Goal: Contribute content: Add original content to the website for others to see

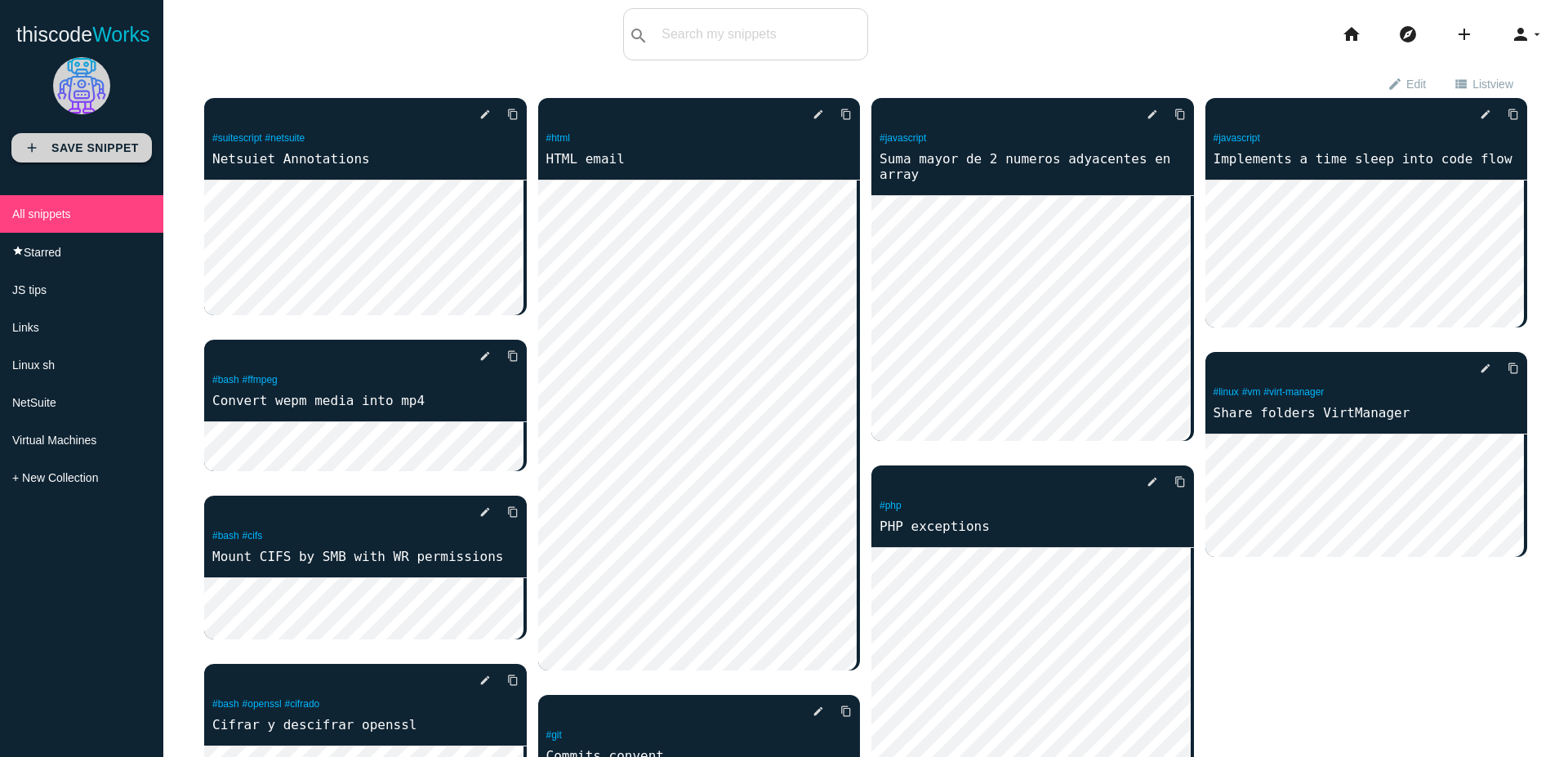
click at [92, 147] on b "Save Snippet" at bounding box center [95, 148] width 87 height 13
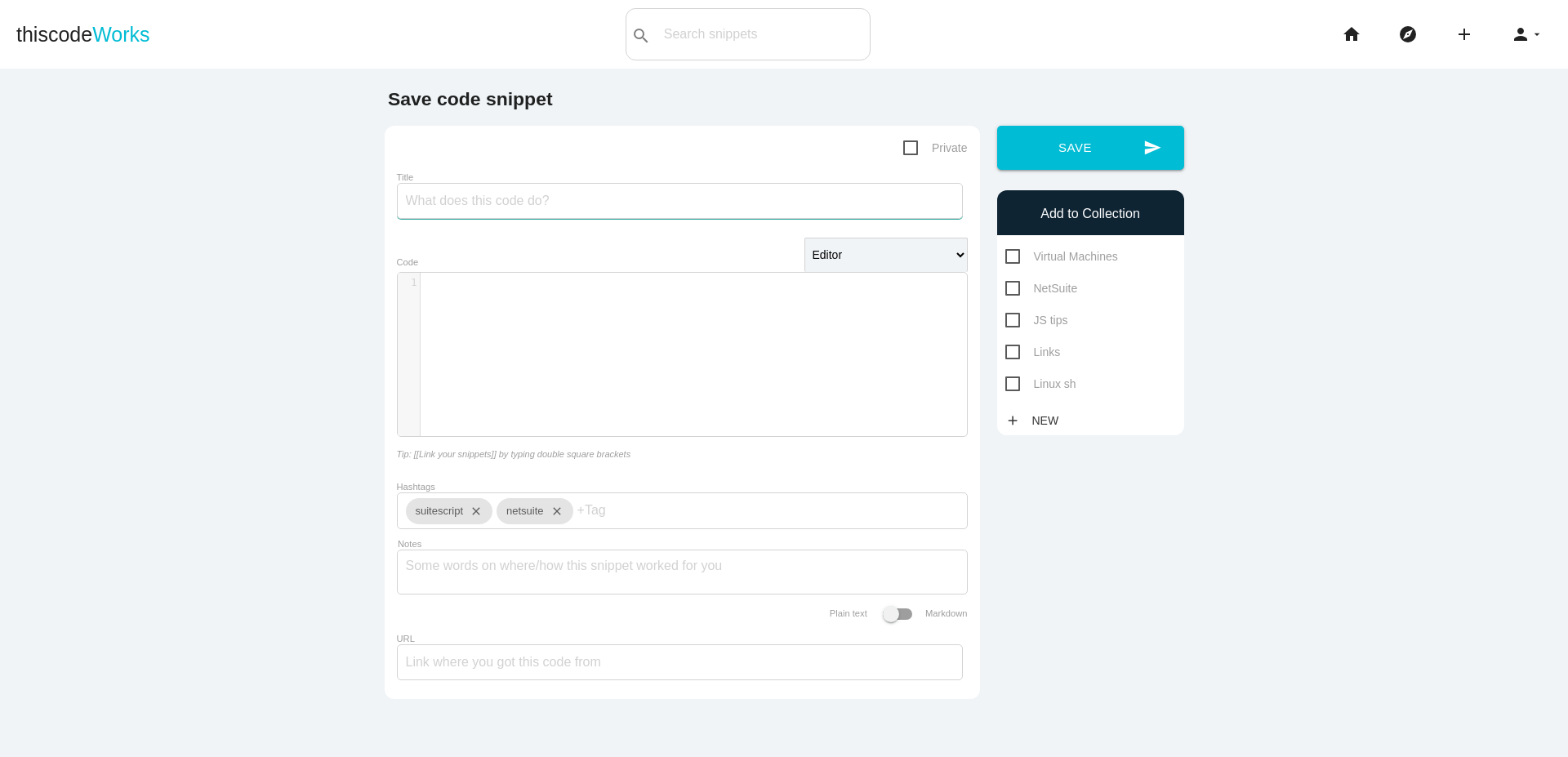
click at [581, 209] on input "Title" at bounding box center [680, 200] width 566 height 36
type input "Java alternatives"
click at [589, 356] on form "Private Title Java alternatives Editor HTML Editor Javascript Editor PHP Editor…" at bounding box center [682, 412] width 571 height 549
click at [1006, 352] on span "Links" at bounding box center [1033, 352] width 55 height 21
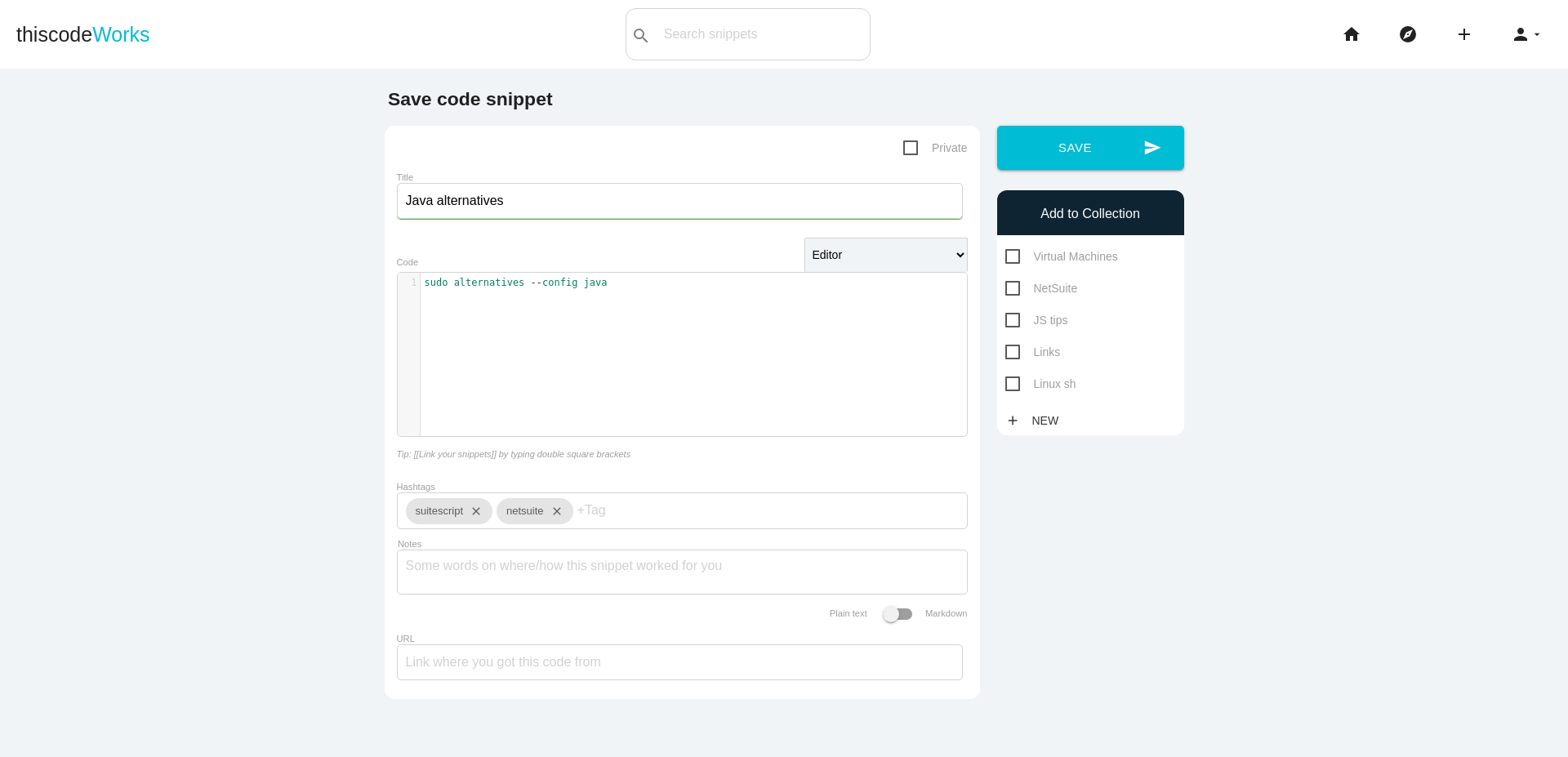
click at [1006, 352] on input "Links" at bounding box center [1010, 347] width 10 height 10
click at [1010, 352] on span "Links" at bounding box center [1033, 352] width 55 height 21
click at [1010, 352] on input "Links" at bounding box center [1010, 347] width 10 height 10
checkbox input "false"
click at [1007, 390] on span "Linux sh" at bounding box center [1041, 384] width 71 height 21
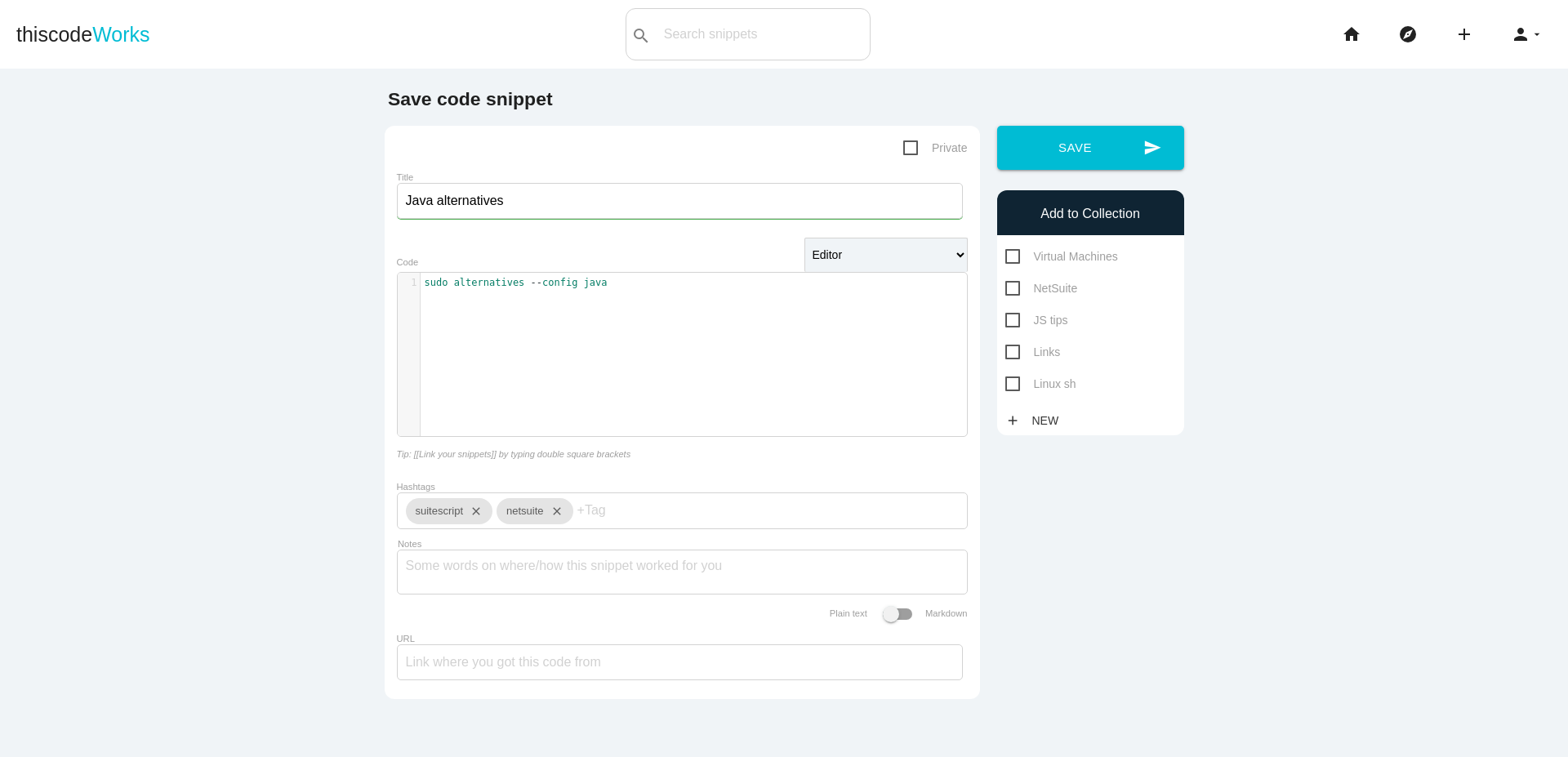
click at [1007, 384] on input "Linux sh" at bounding box center [1010, 378] width 10 height 10
checkbox input "true"
click at [554, 512] on icon "close" at bounding box center [553, 512] width 20 height 26
click at [475, 510] on icon "close" at bounding box center [472, 512] width 20 height 26
click at [475, 510] on input "Hashtags" at bounding box center [455, 510] width 98 height 35
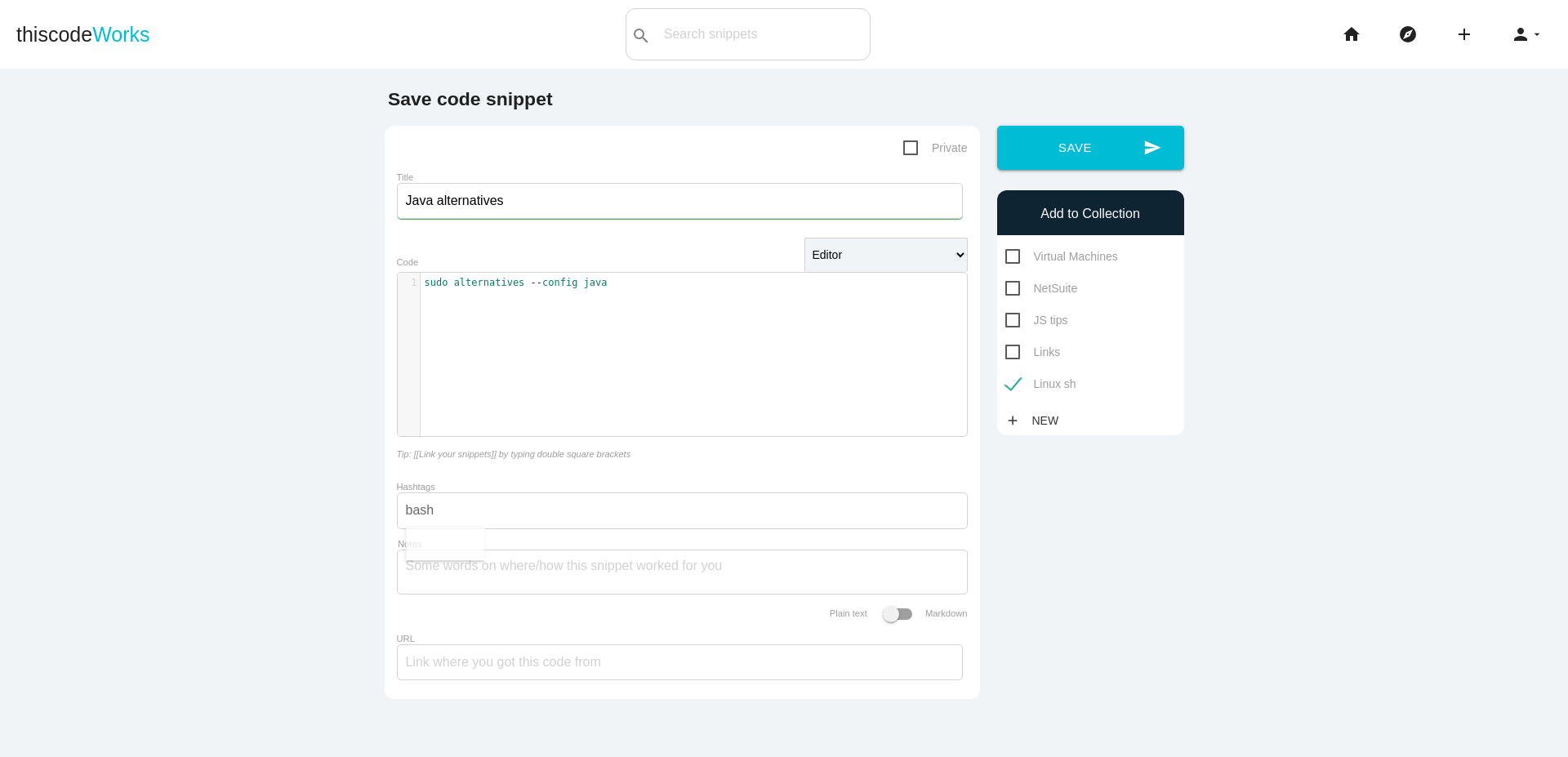
click at [747, 534] on form "Private Title Java alternatives Editor HTML Editor Javascript Editor PHP Editor…" at bounding box center [682, 412] width 571 height 549
click at [545, 534] on form "Private Title Java alternatives Editor HTML Editor Javascript Editor PHP Editor…" at bounding box center [682, 412] width 571 height 549
click at [545, 527] on div "bash" at bounding box center [682, 510] width 571 height 37
type input "bash"
click at [1068, 149] on button "send Save" at bounding box center [1091, 147] width 187 height 44
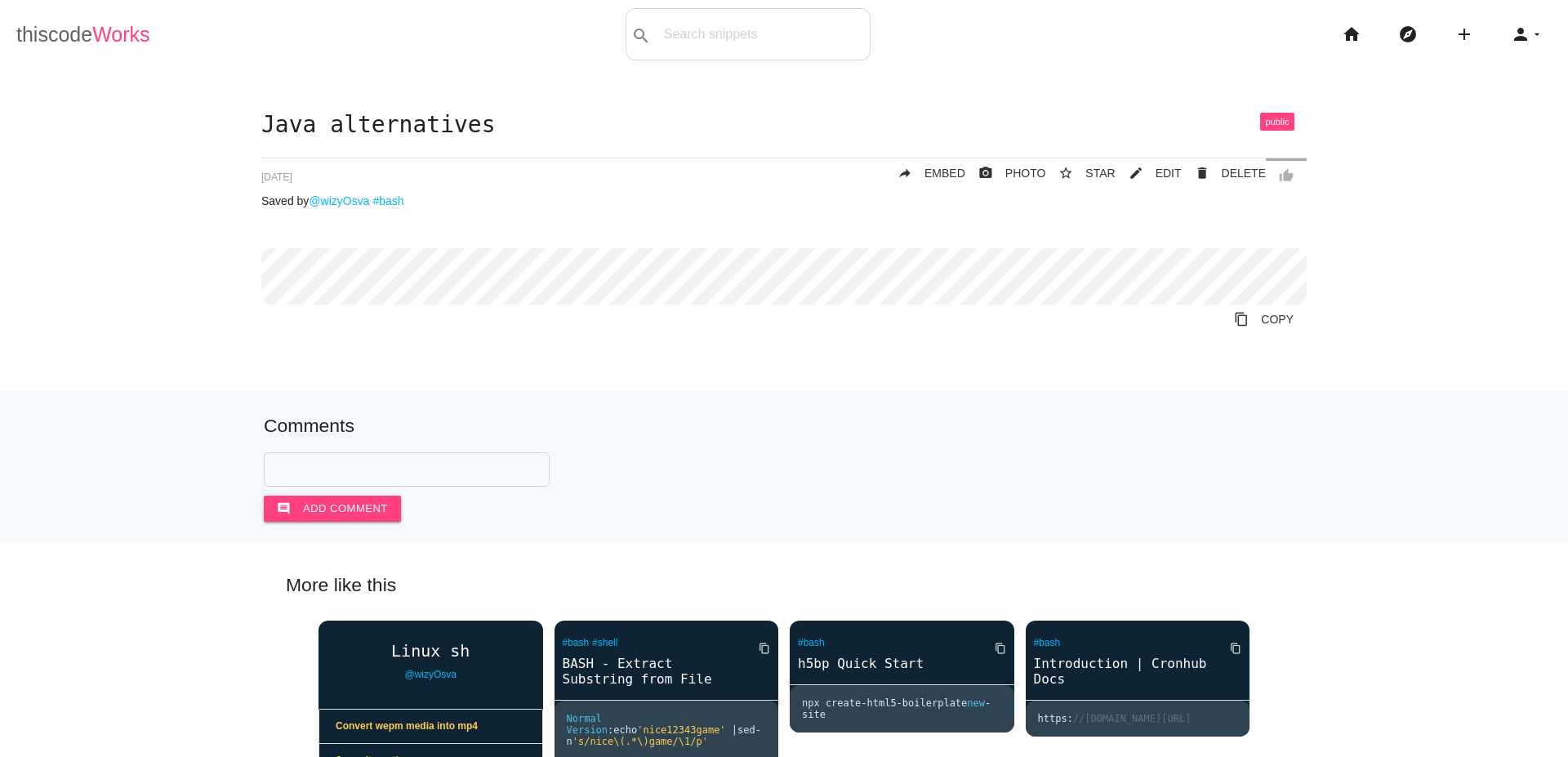
click at [133, 37] on span "Works" at bounding box center [120, 34] width 57 height 22
